Goal: Check status

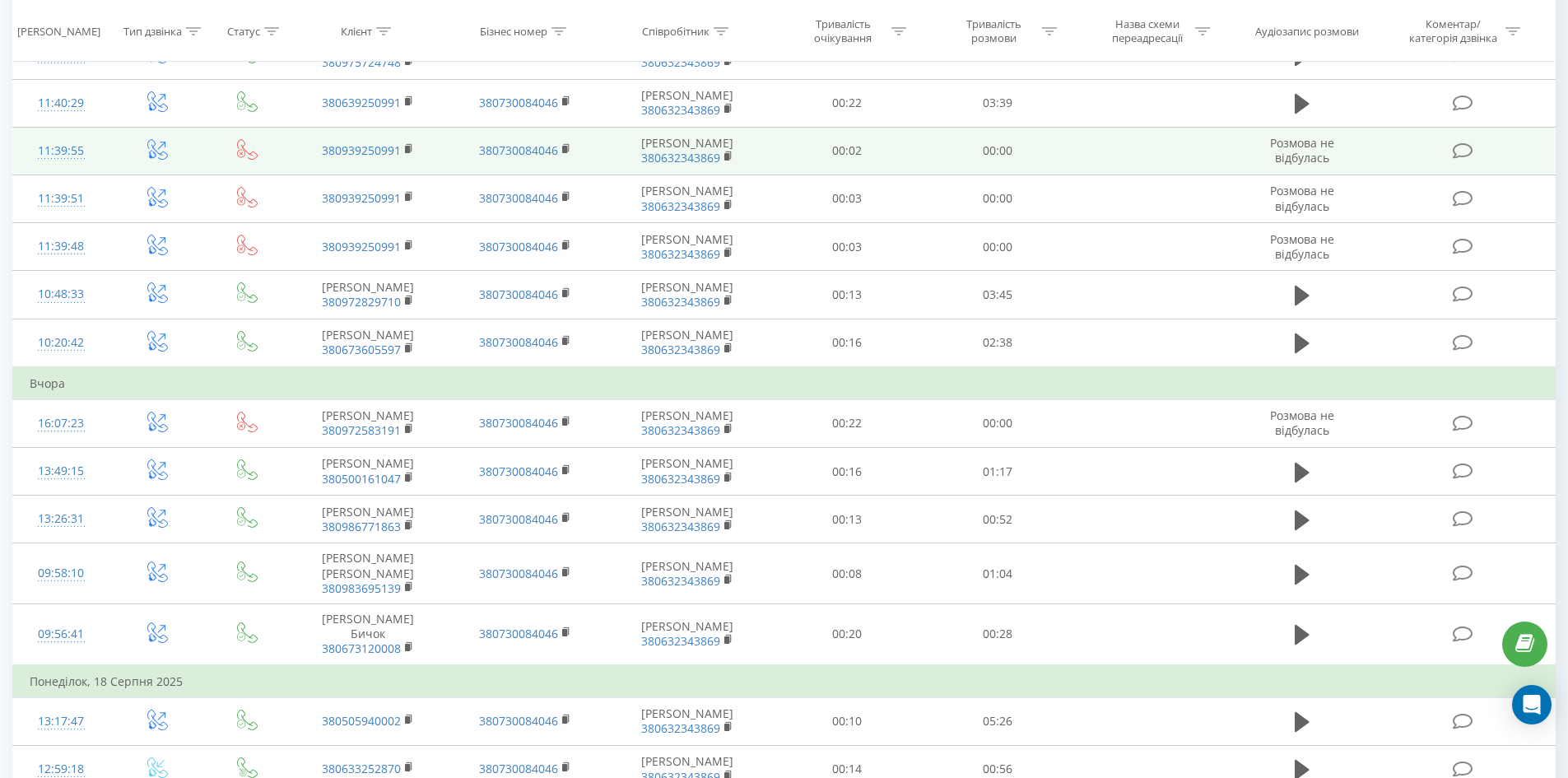
scroll to position [247, 0]
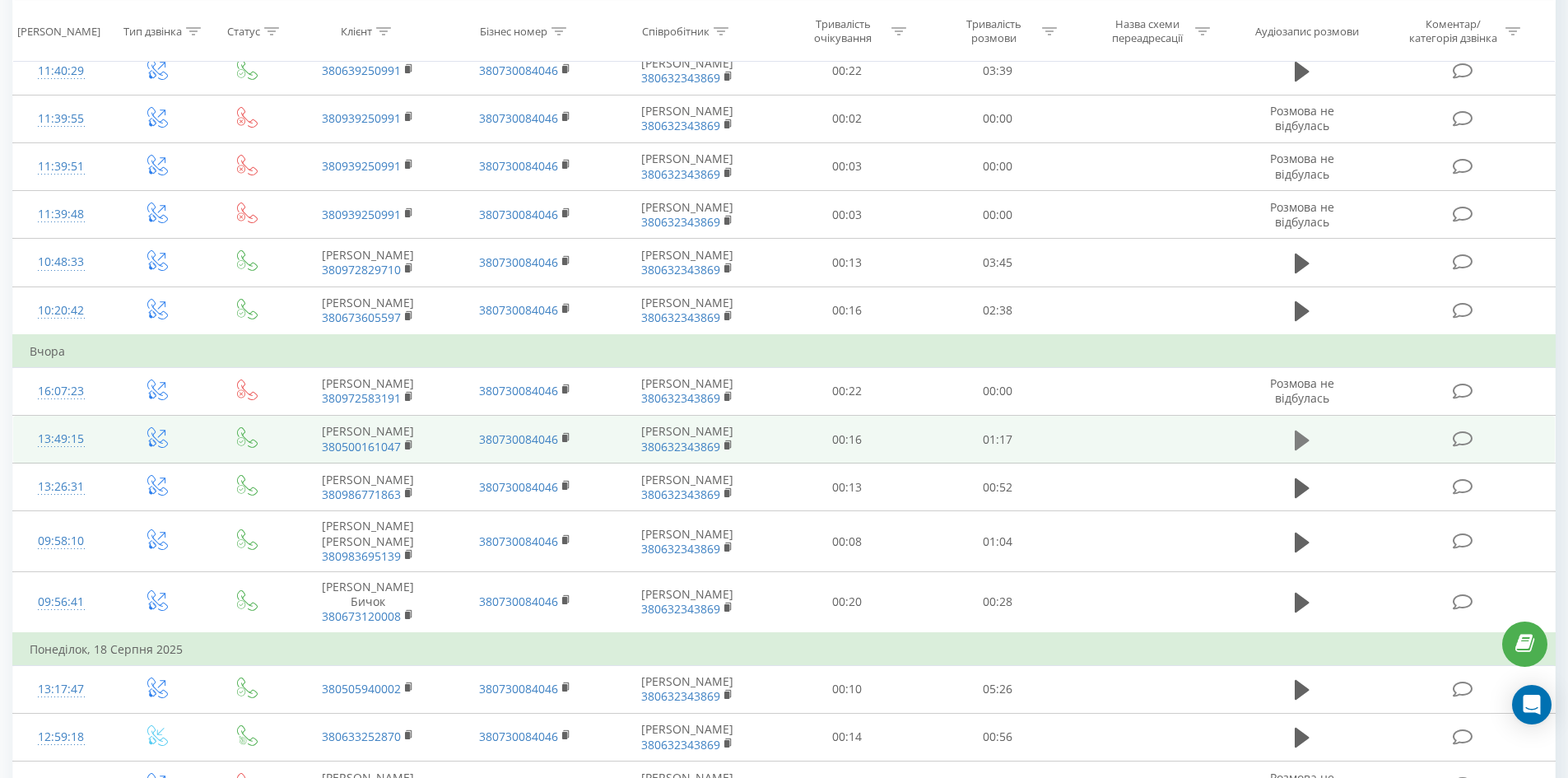
click at [1300, 452] on icon at bounding box center [1302, 441] width 15 height 23
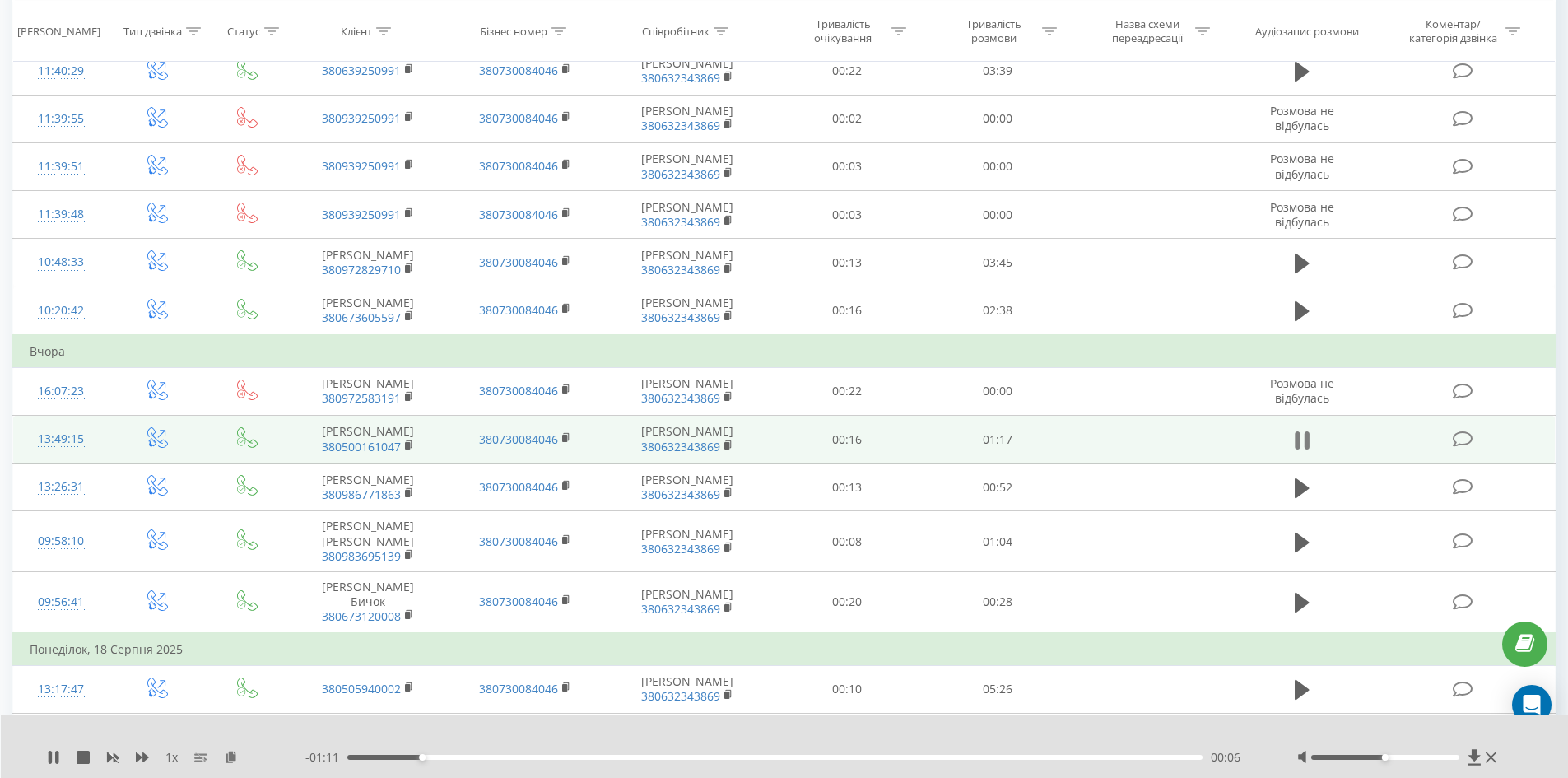
click at [1295, 447] on icon at bounding box center [1297, 441] width 5 height 18
click at [1300, 450] on icon at bounding box center [1302, 440] width 15 height 20
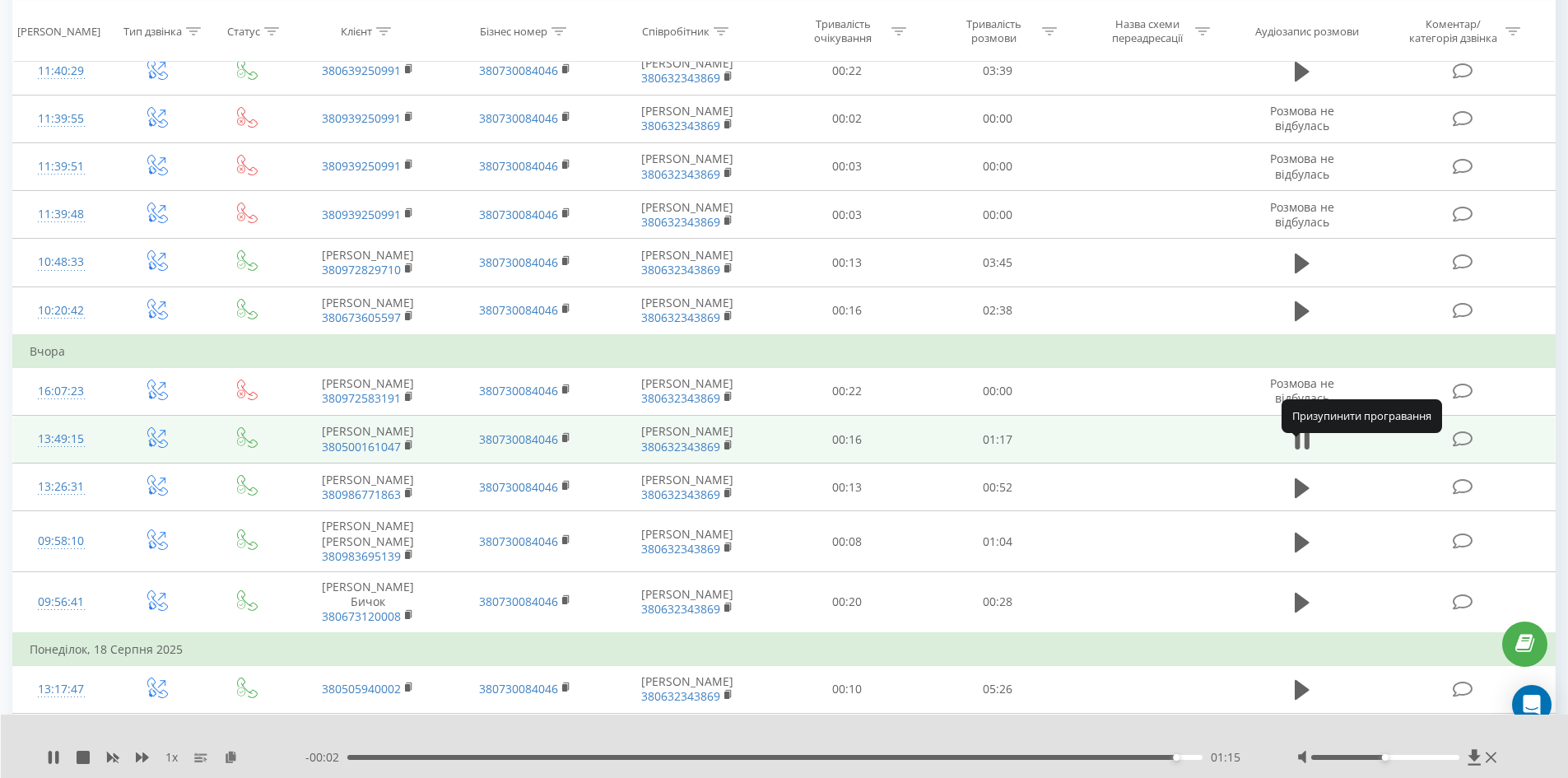
click at [1300, 452] on icon at bounding box center [1302, 441] width 15 height 23
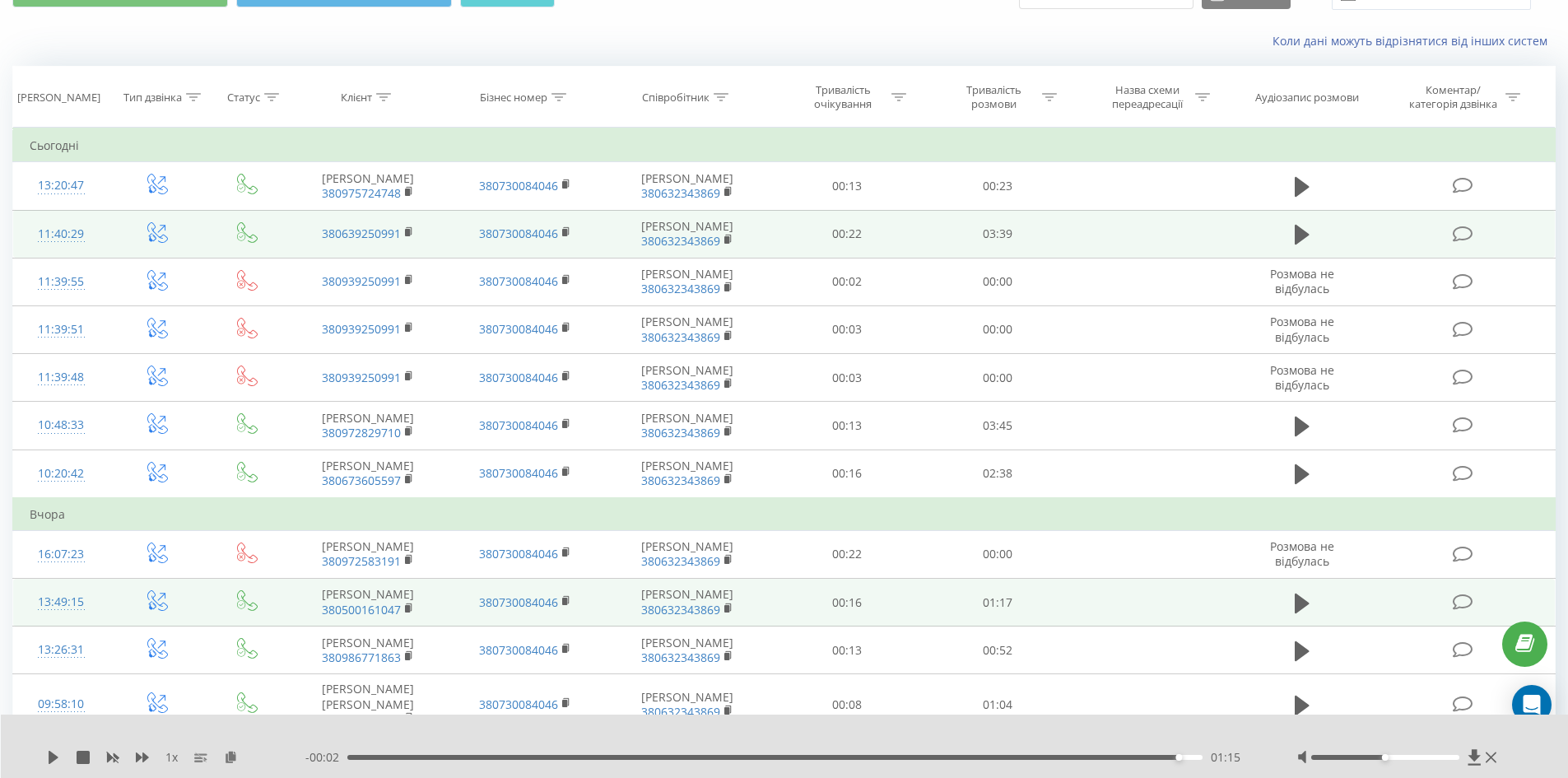
scroll to position [82, 0]
